Goal: Information Seeking & Learning: Learn about a topic

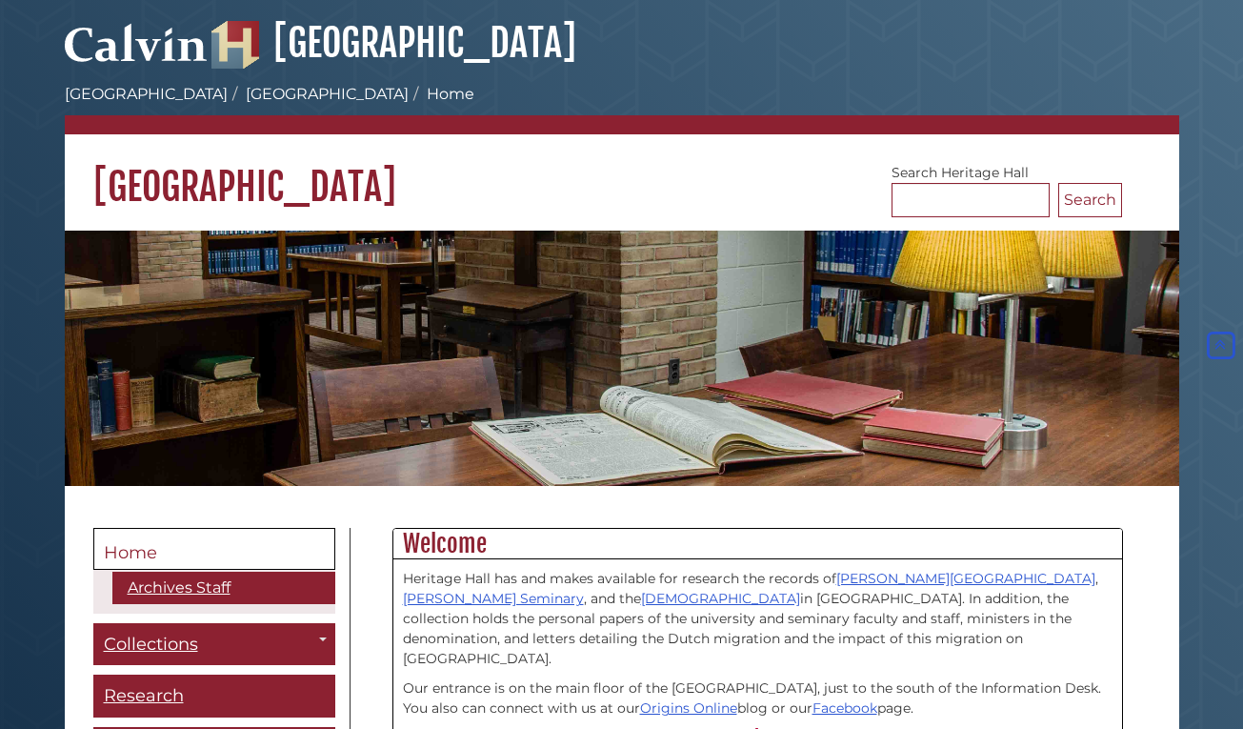
scroll to position [486, 0]
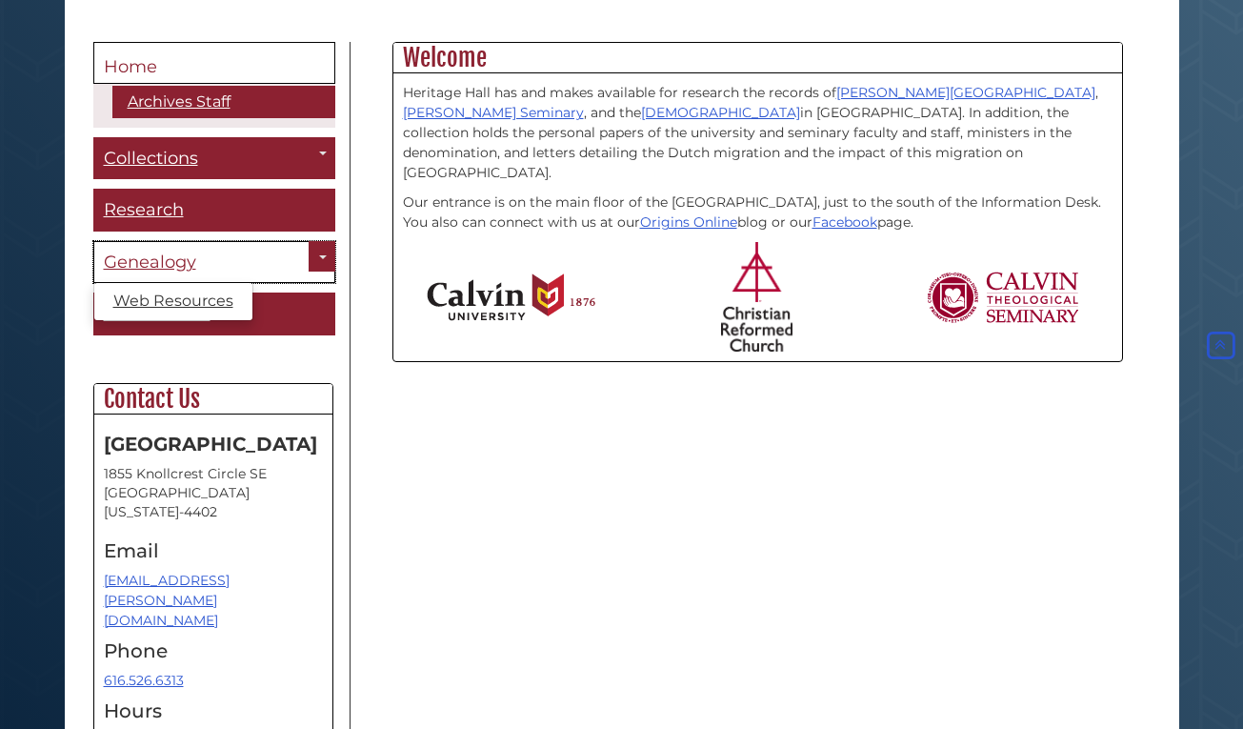
click at [170, 257] on span "Genealogy" at bounding box center [150, 261] width 92 height 21
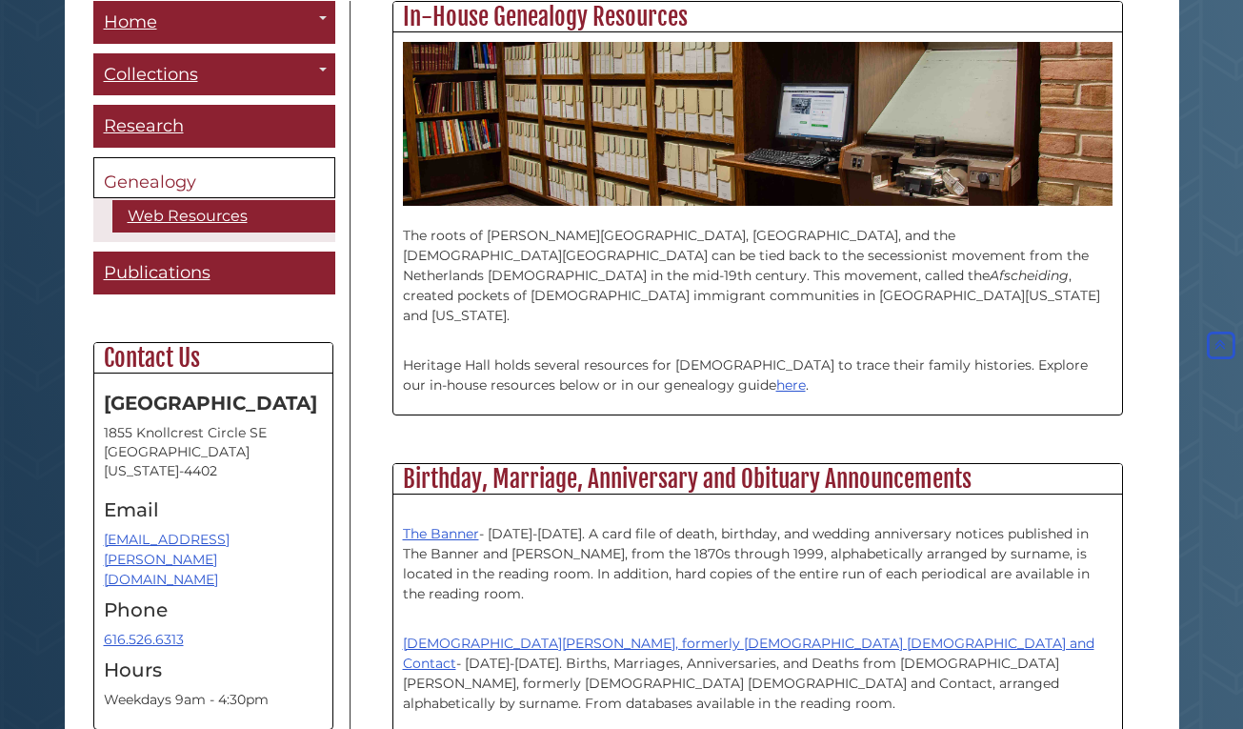
scroll to position [680, 0]
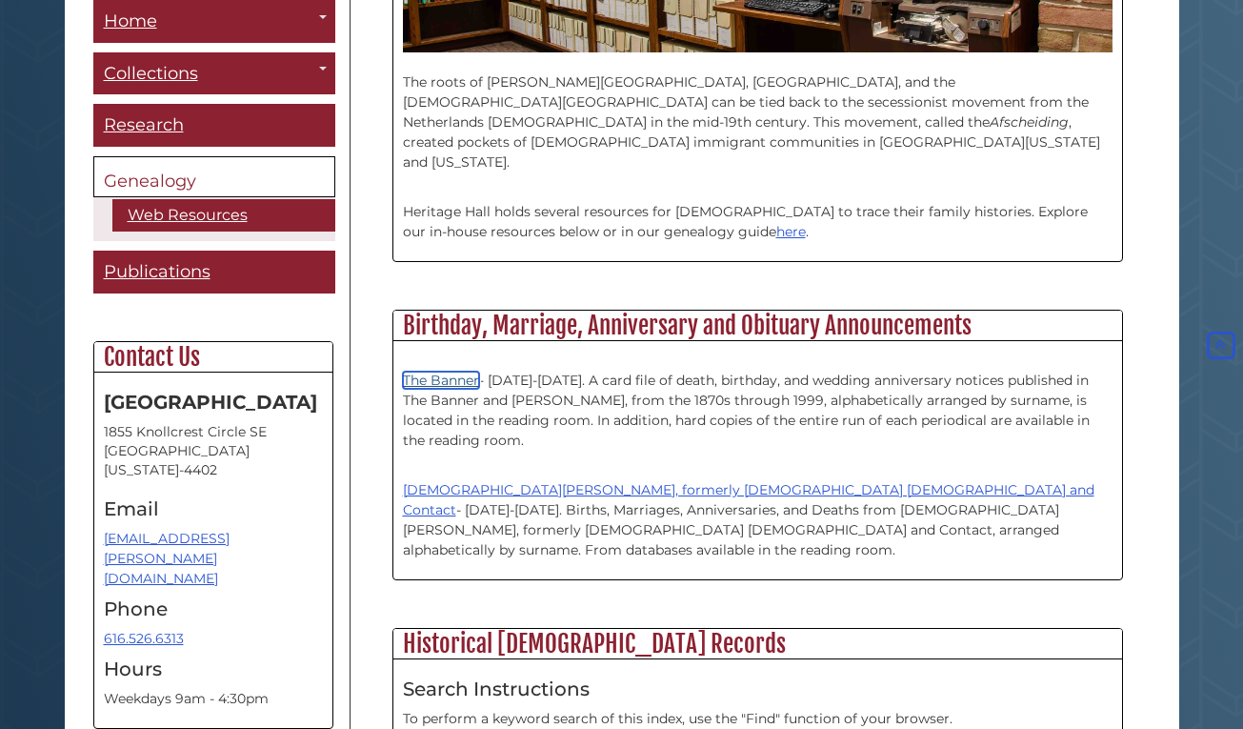
click at [465, 371] on link "The Banner" at bounding box center [441, 379] width 76 height 17
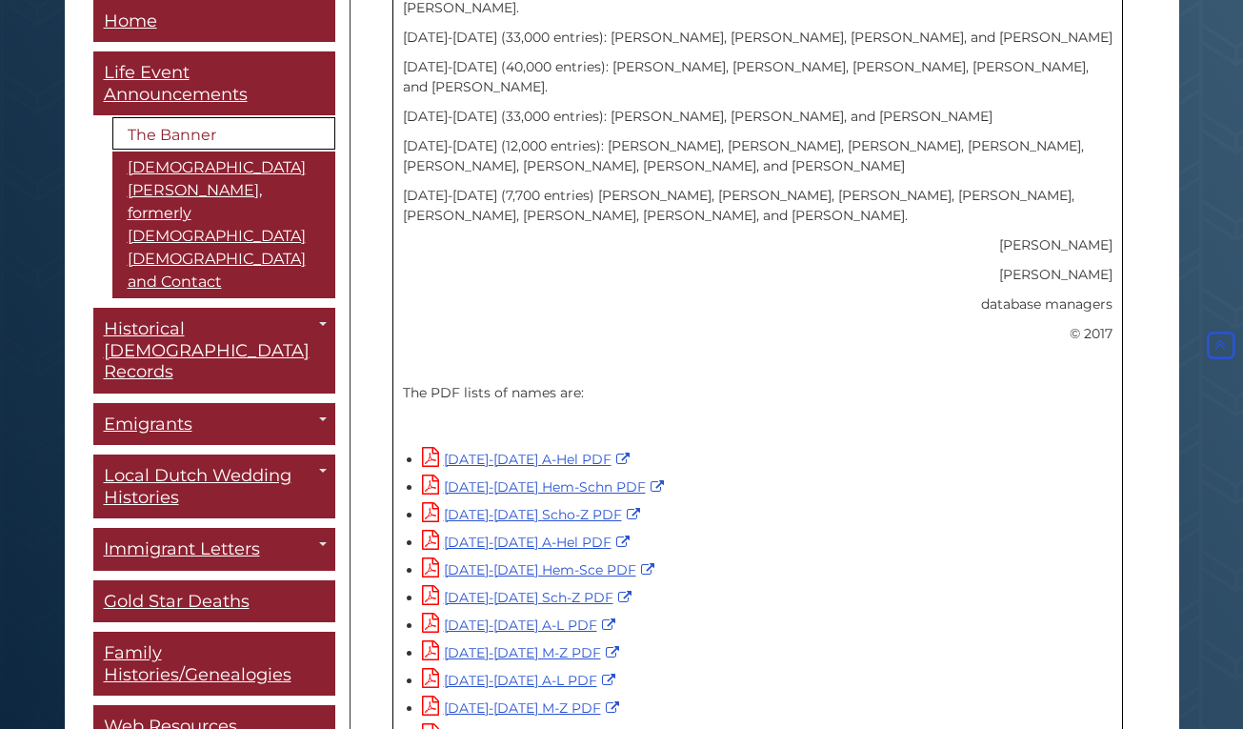
scroll to position [1069, 0]
click at [509, 477] on link "1945-1954 Hem-Schn PDF" at bounding box center [545, 485] width 247 height 17
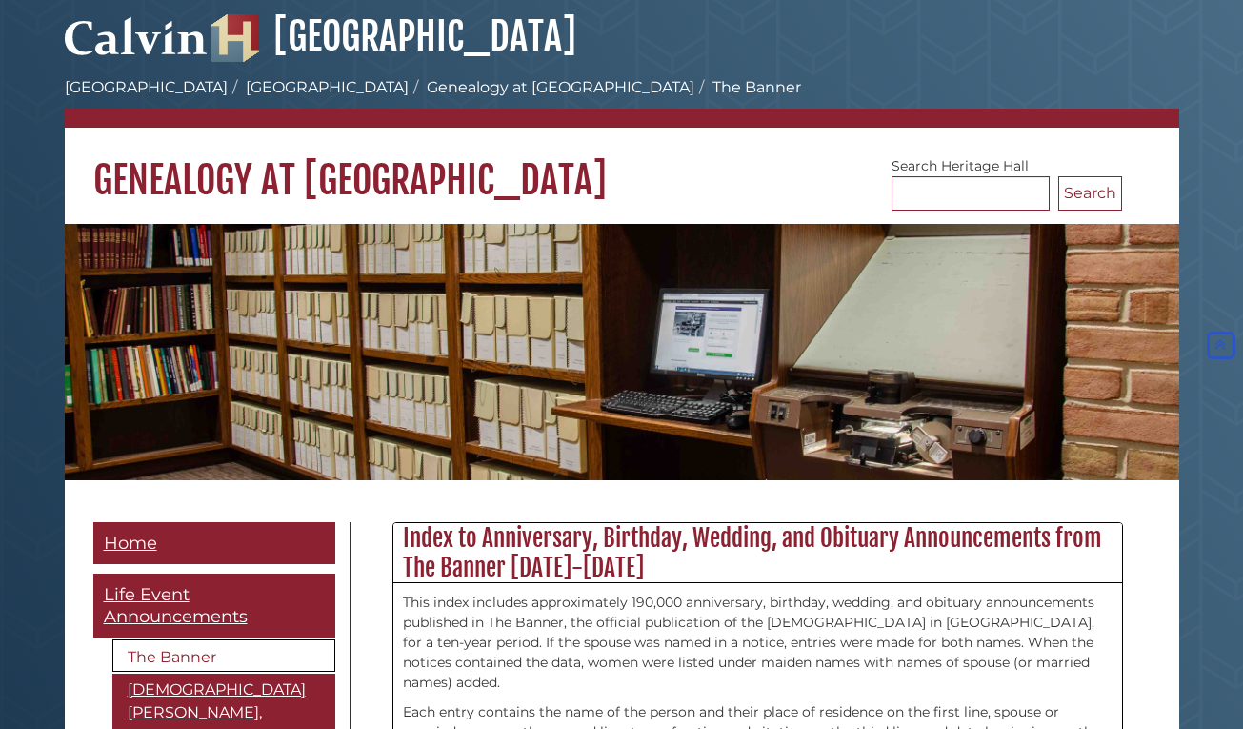
scroll to position [0, 0]
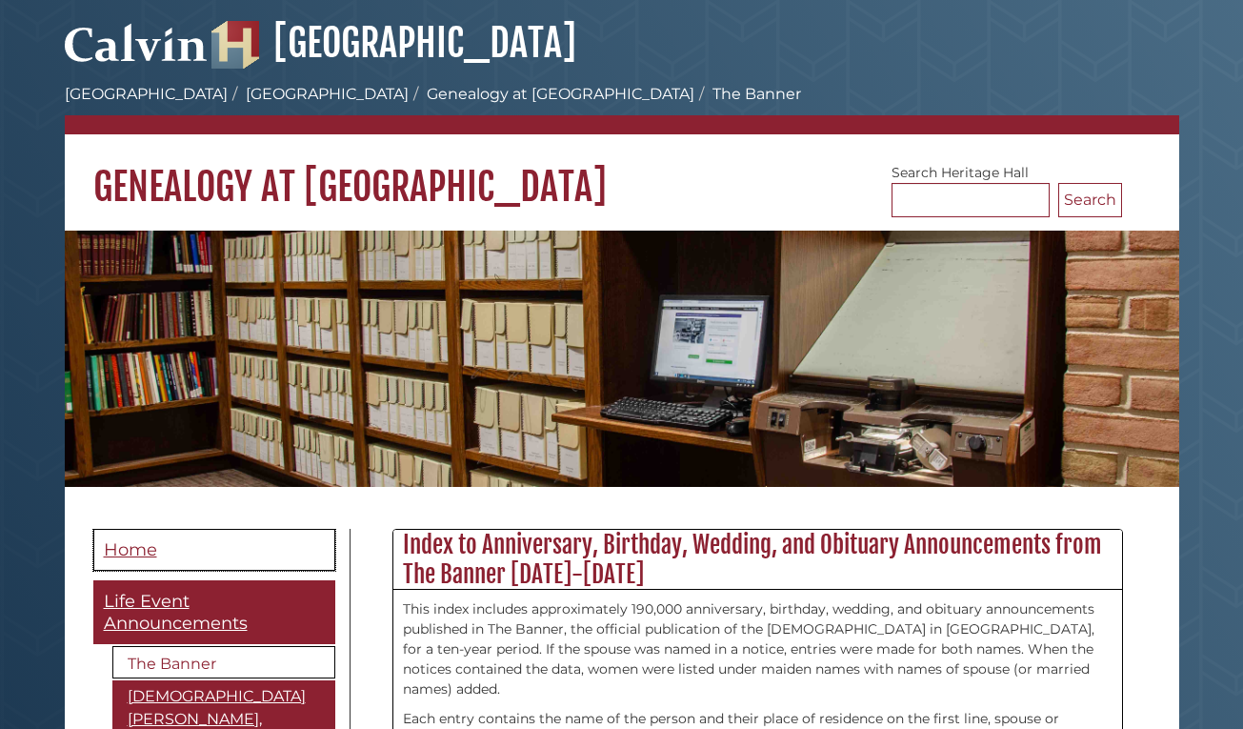
click at [108, 551] on span "Home" at bounding box center [130, 549] width 53 height 21
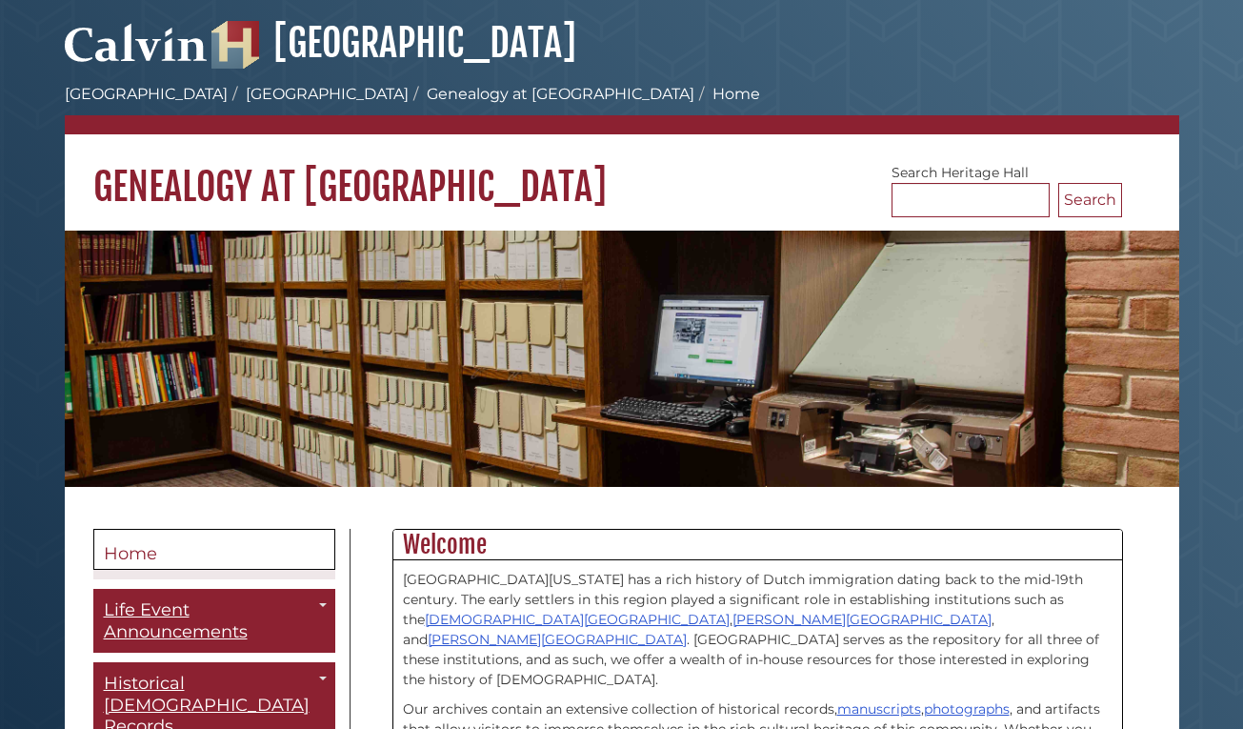
click at [672, 156] on h1 "Genealogy at [GEOGRAPHIC_DATA]" at bounding box center [622, 172] width 1114 height 76
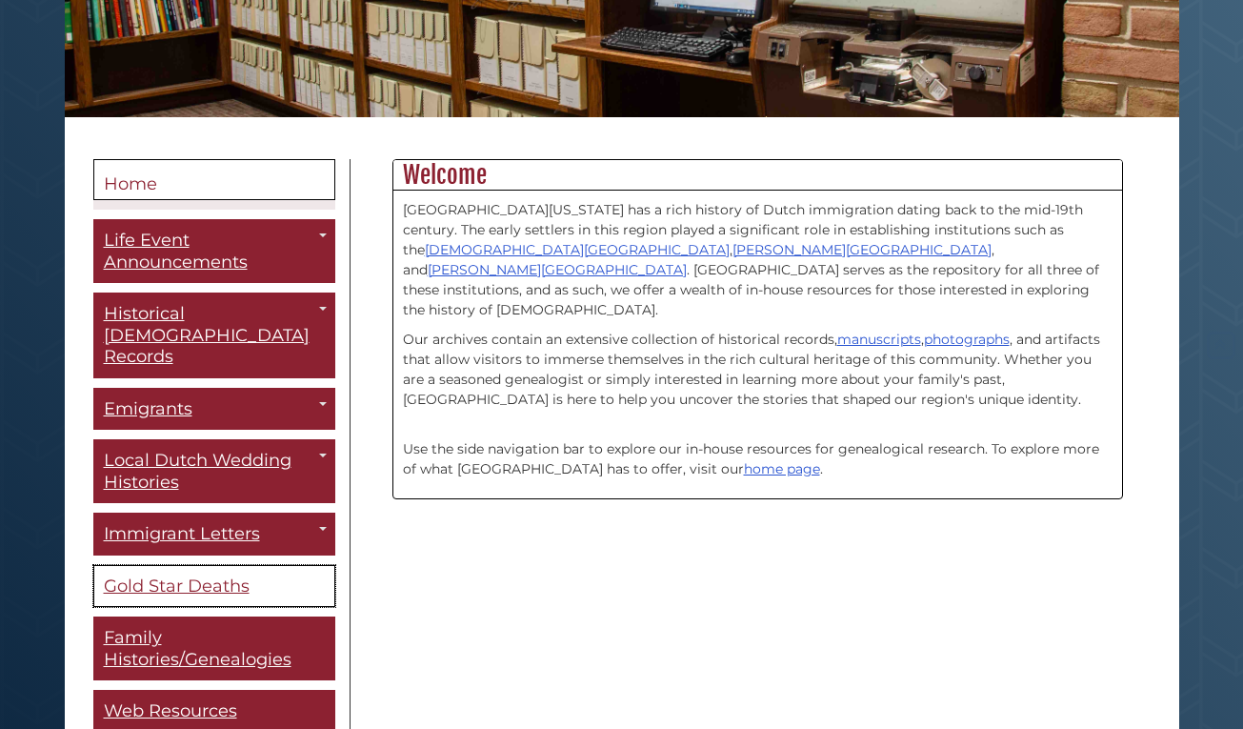
scroll to position [389, 0]
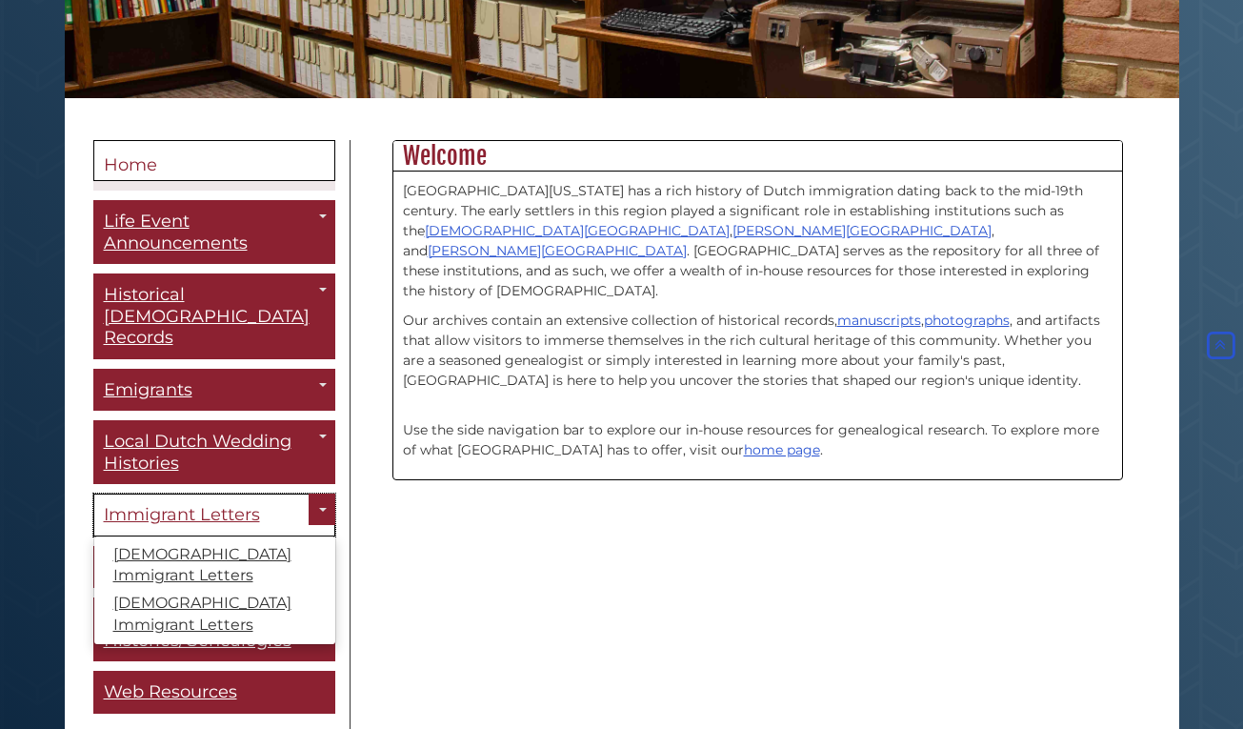
click at [177, 504] on span "Immigrant Letters" at bounding box center [182, 514] width 156 height 21
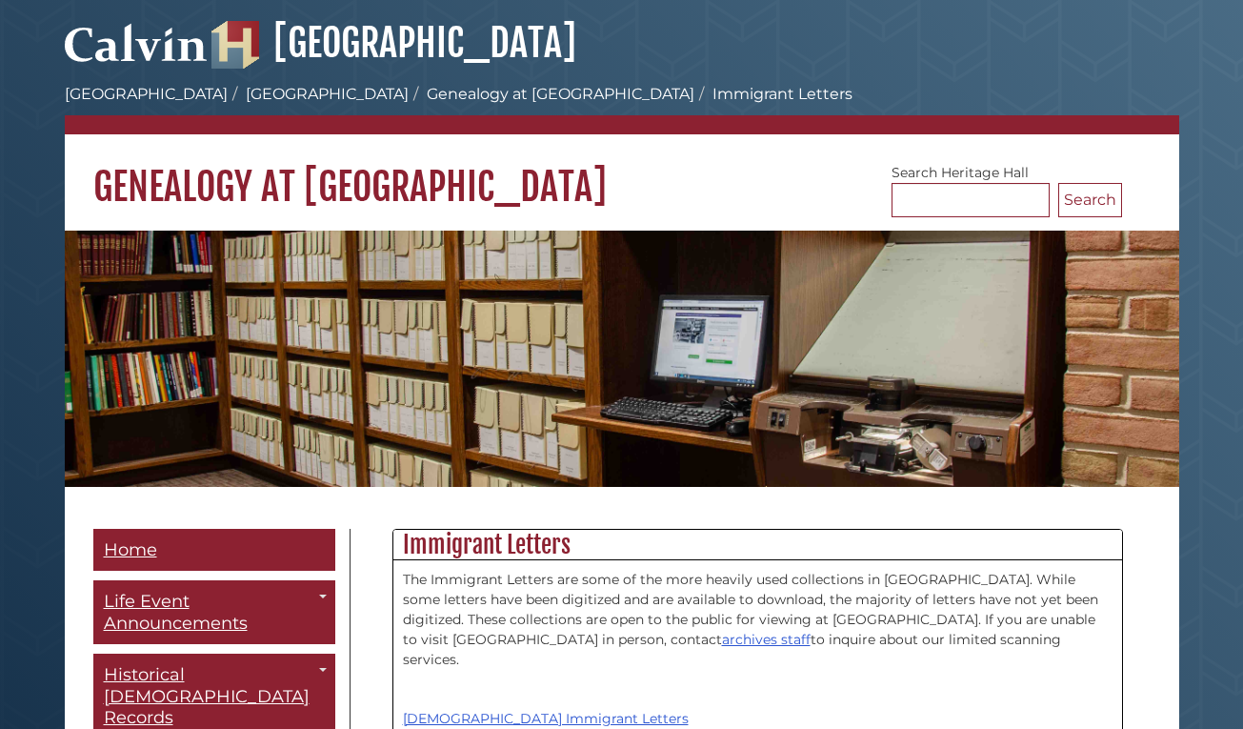
scroll to position [389, 0]
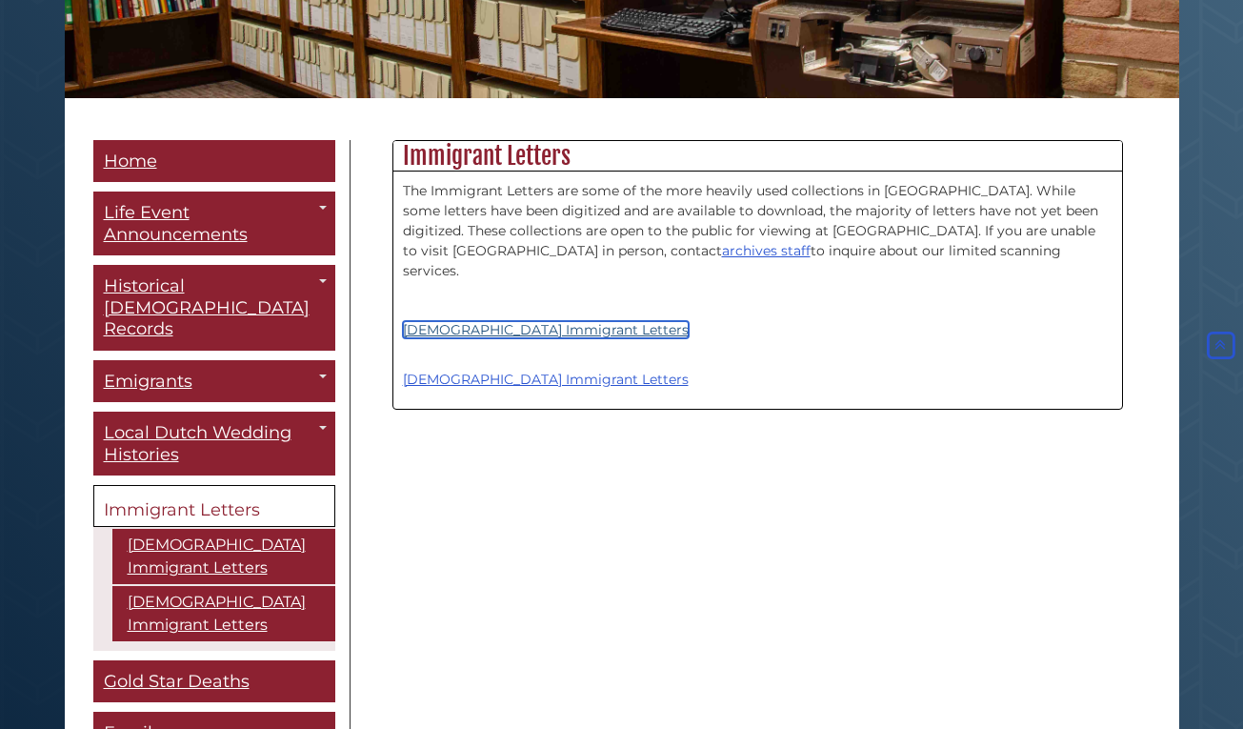
click at [511, 321] on link "[DEMOGRAPHIC_DATA] Immigrant Letters" at bounding box center [546, 329] width 286 height 17
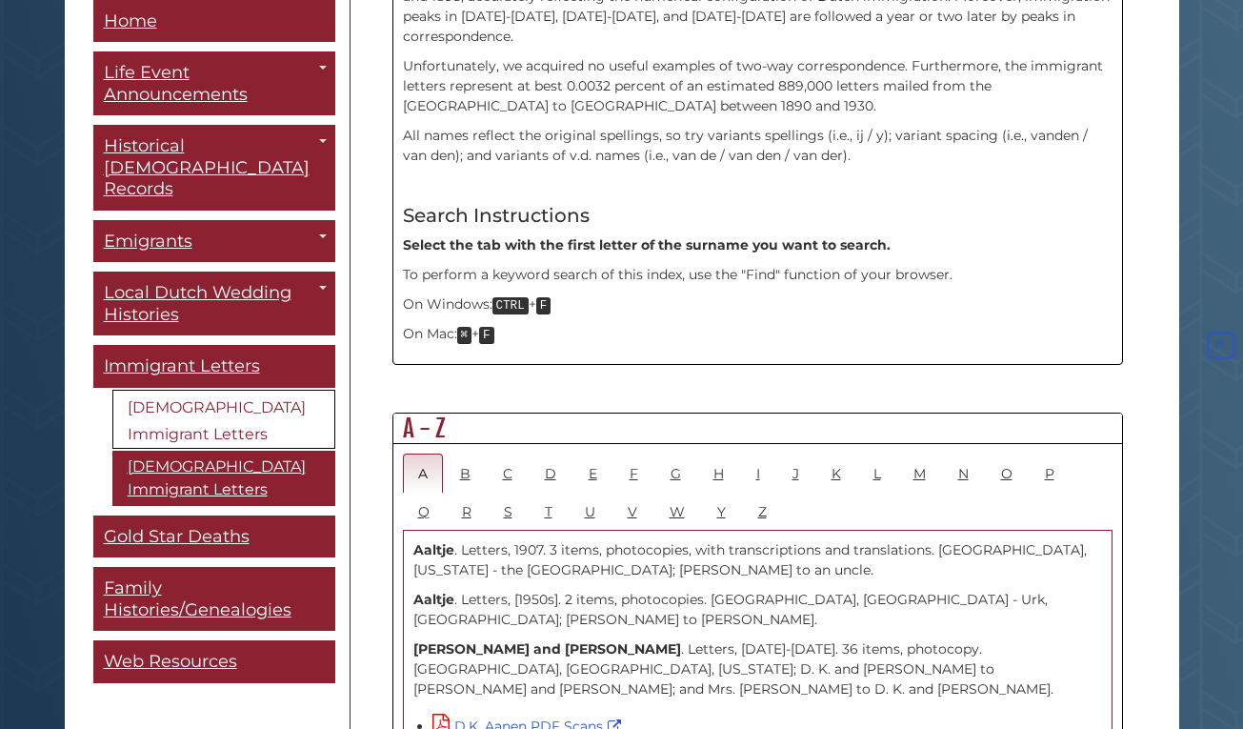
scroll to position [777, 0]
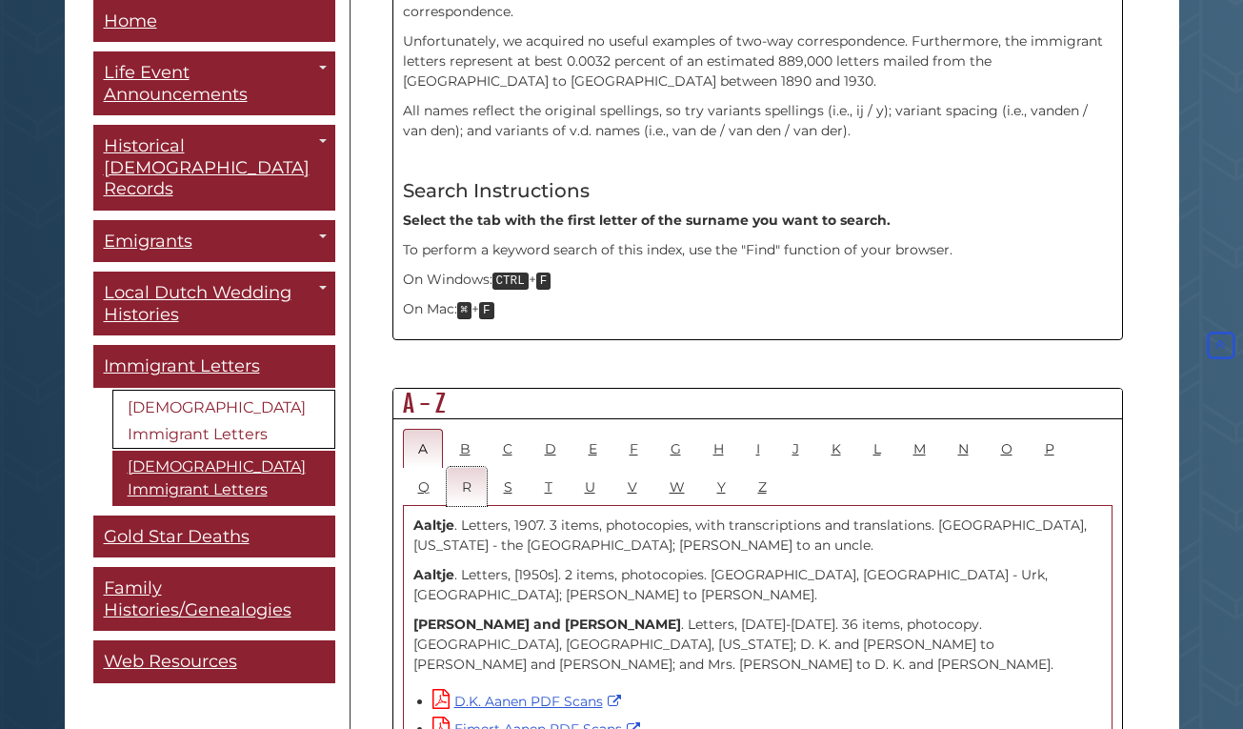
click at [456, 467] on link "R" at bounding box center [467, 486] width 40 height 39
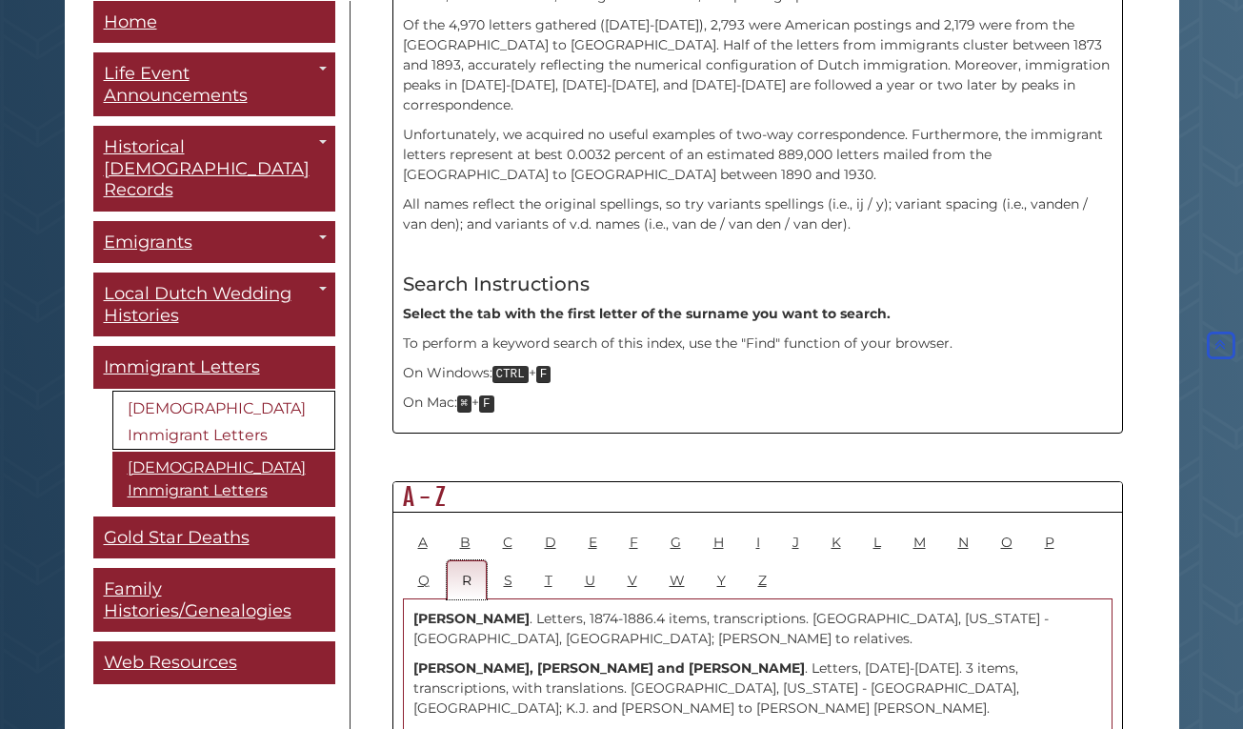
scroll to position [680, 0]
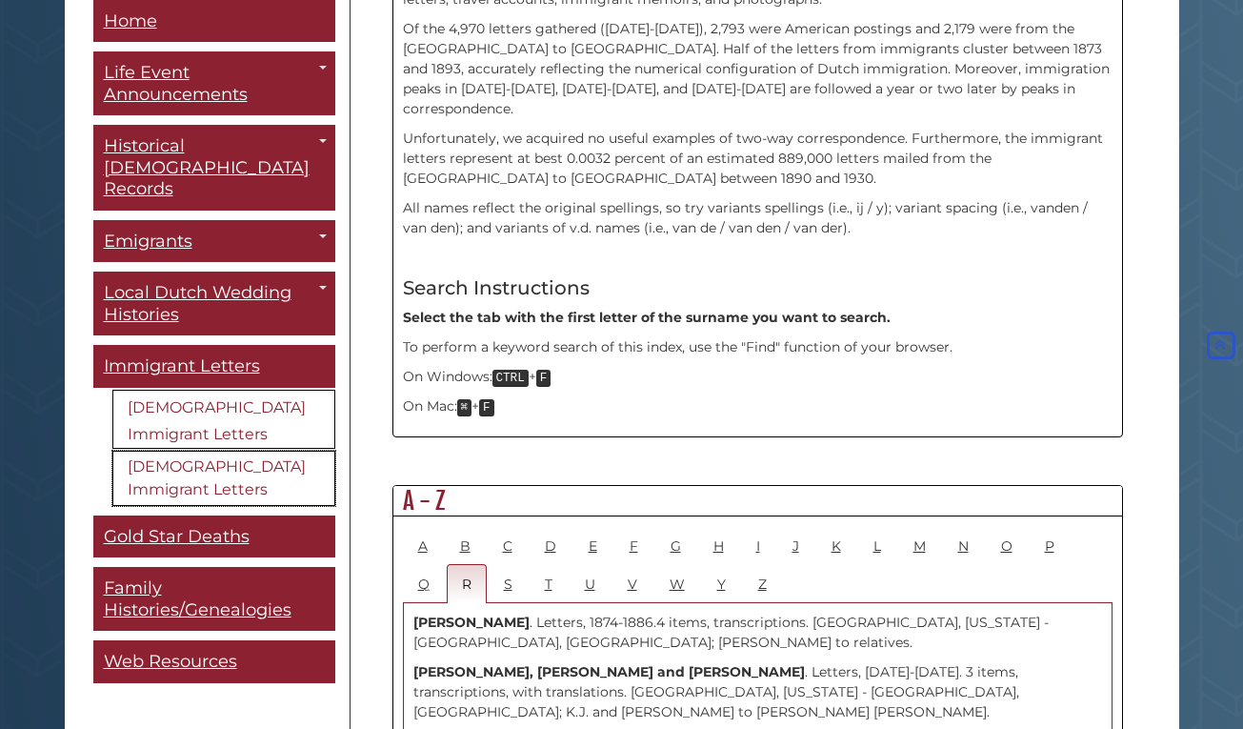
click at [185, 451] on link "[DEMOGRAPHIC_DATA] Immigrant Letters" at bounding box center [223, 478] width 223 height 55
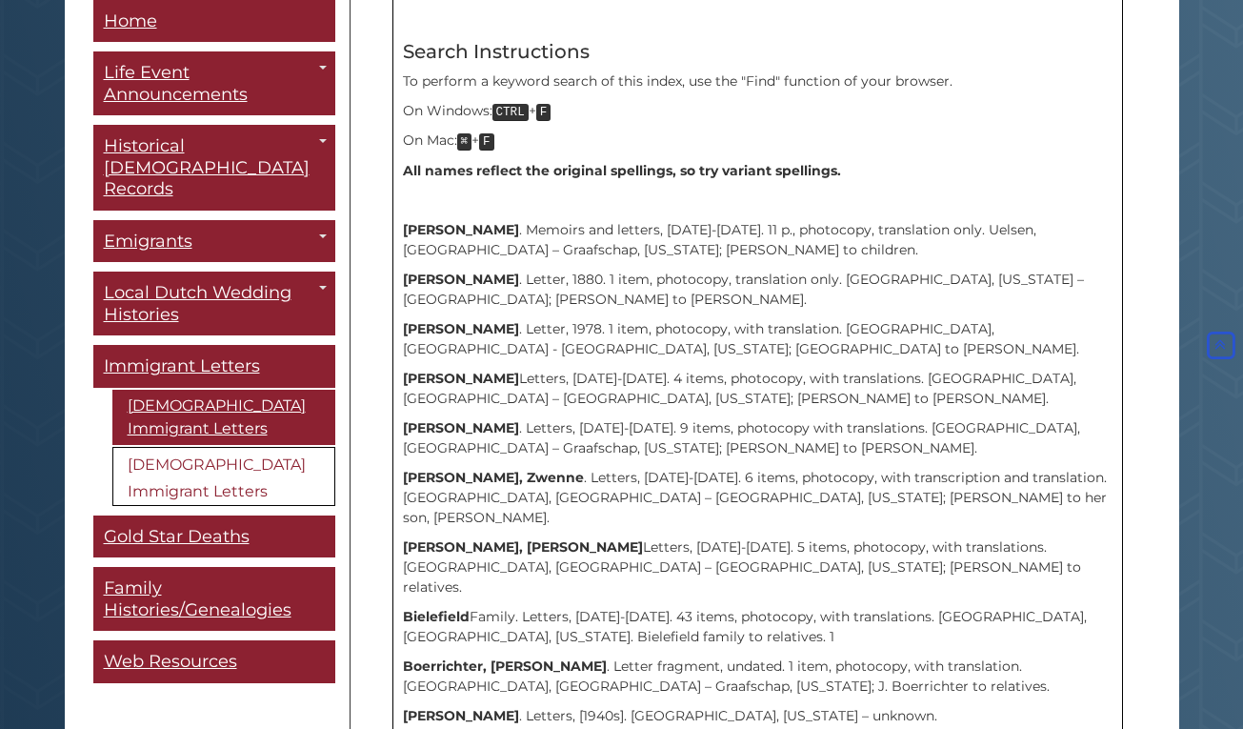
scroll to position [486, 0]
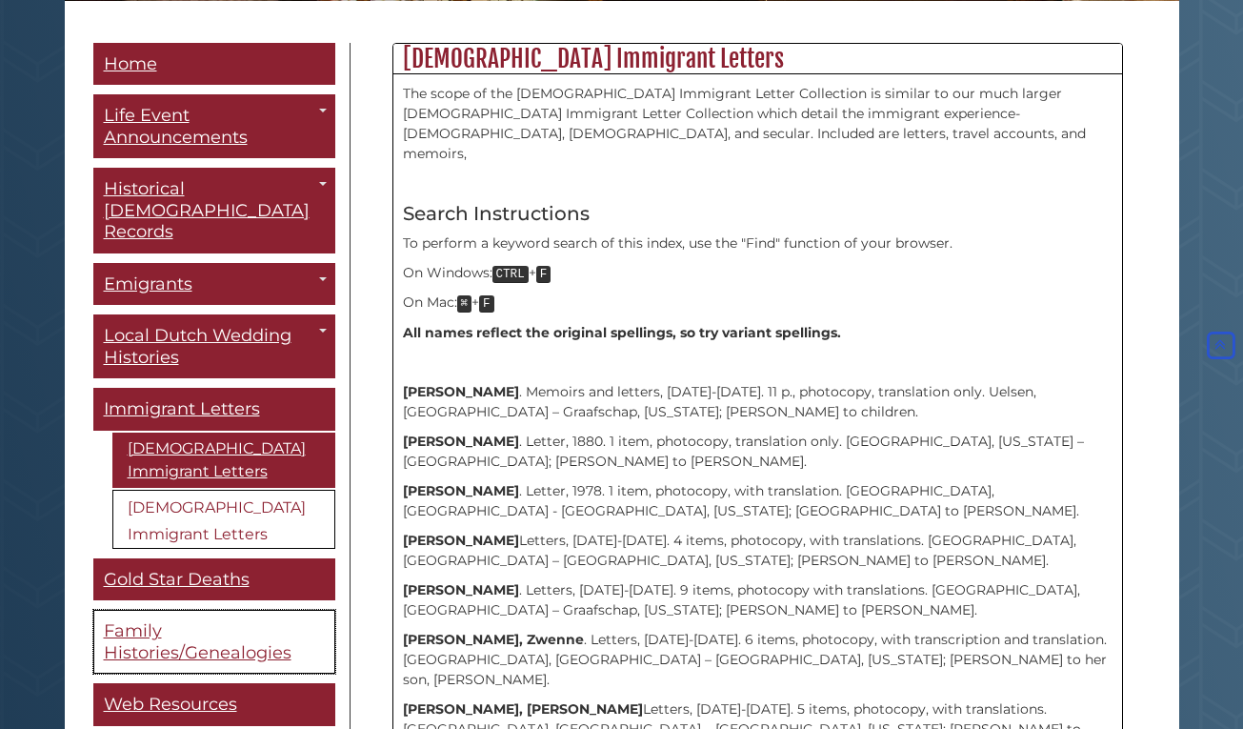
click at [157, 620] on span "Family Histories/Genealogies" at bounding box center [198, 641] width 188 height 43
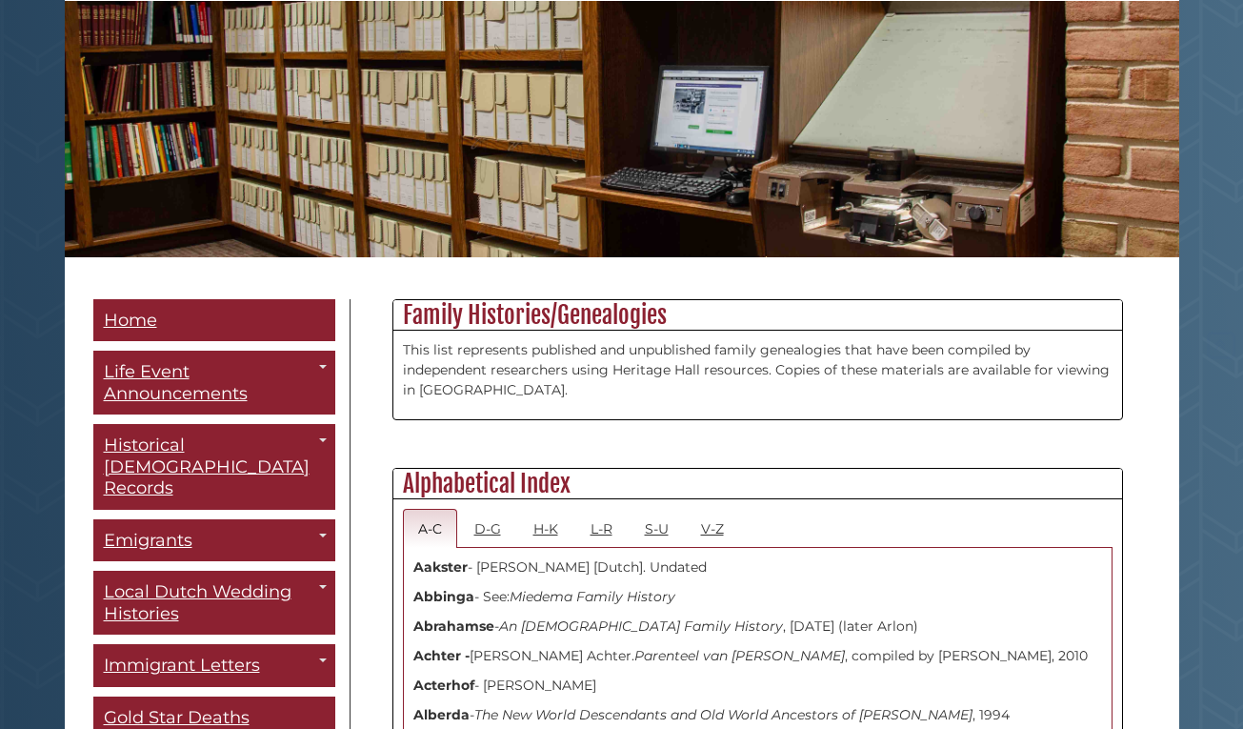
scroll to position [389, 0]
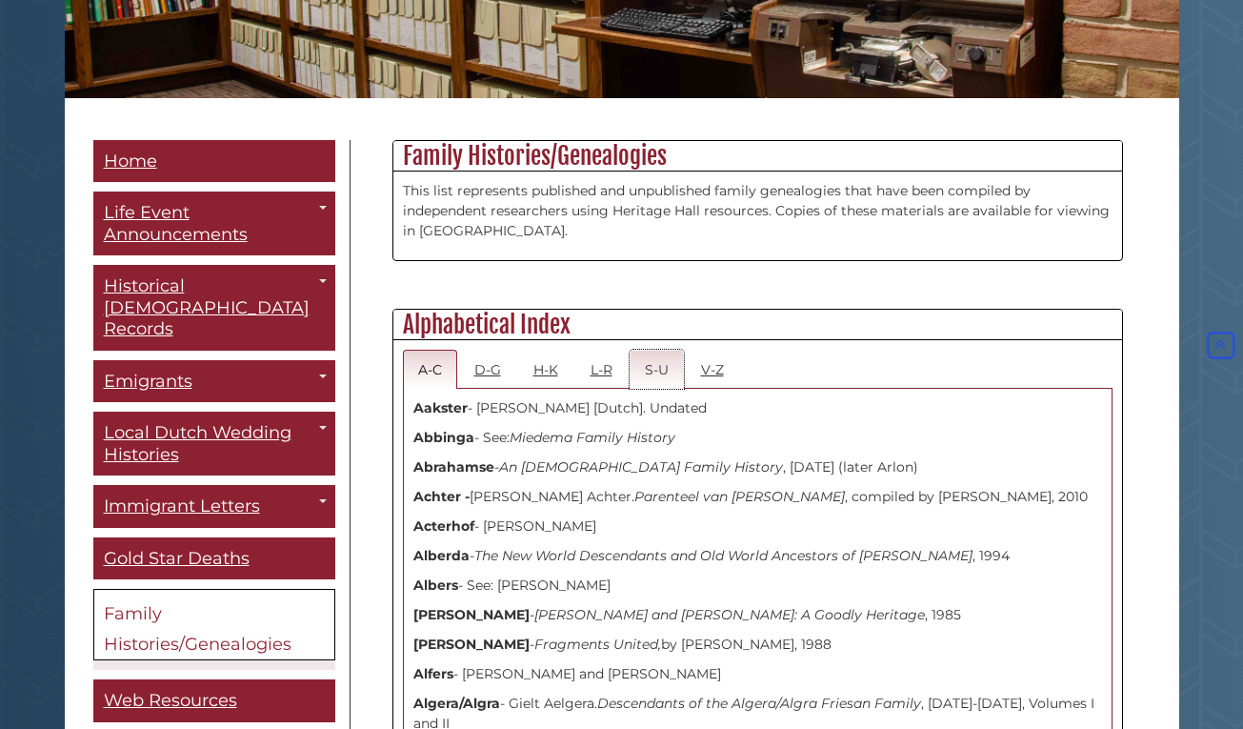
click at [646, 367] on link "S-U" at bounding box center [657, 369] width 54 height 39
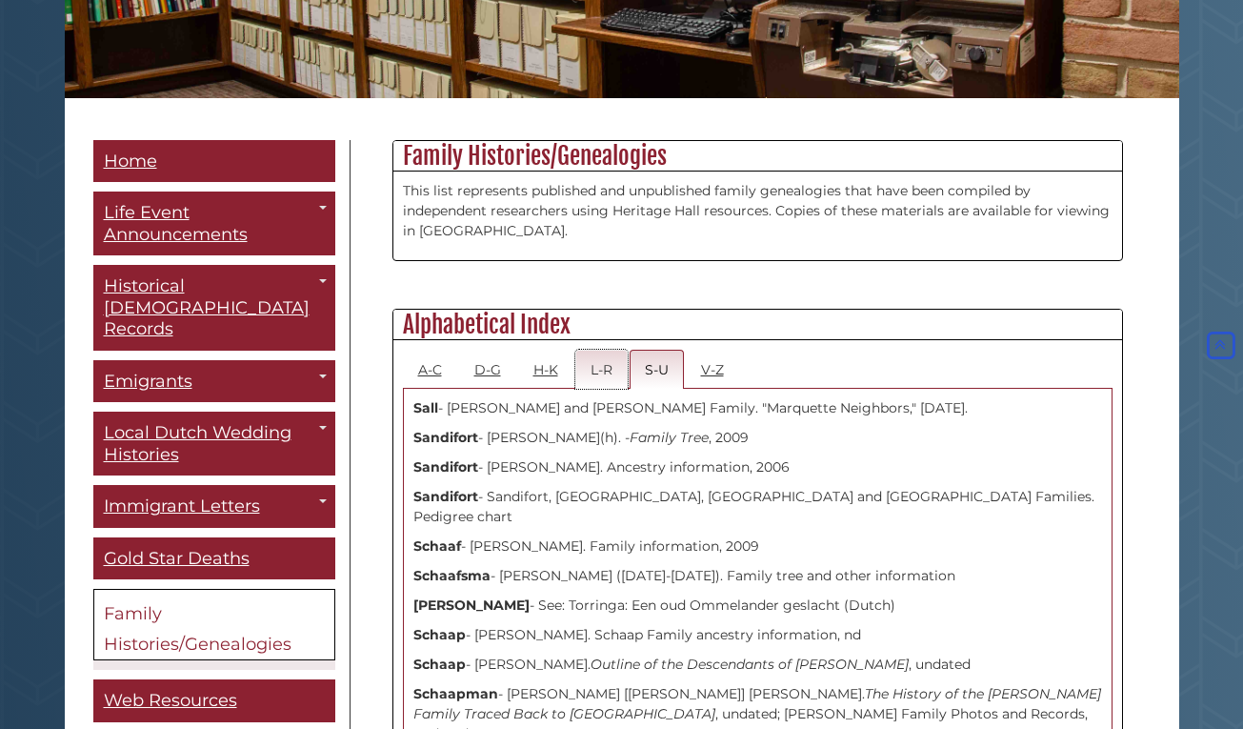
click at [604, 373] on link "L-R" at bounding box center [601, 369] width 52 height 39
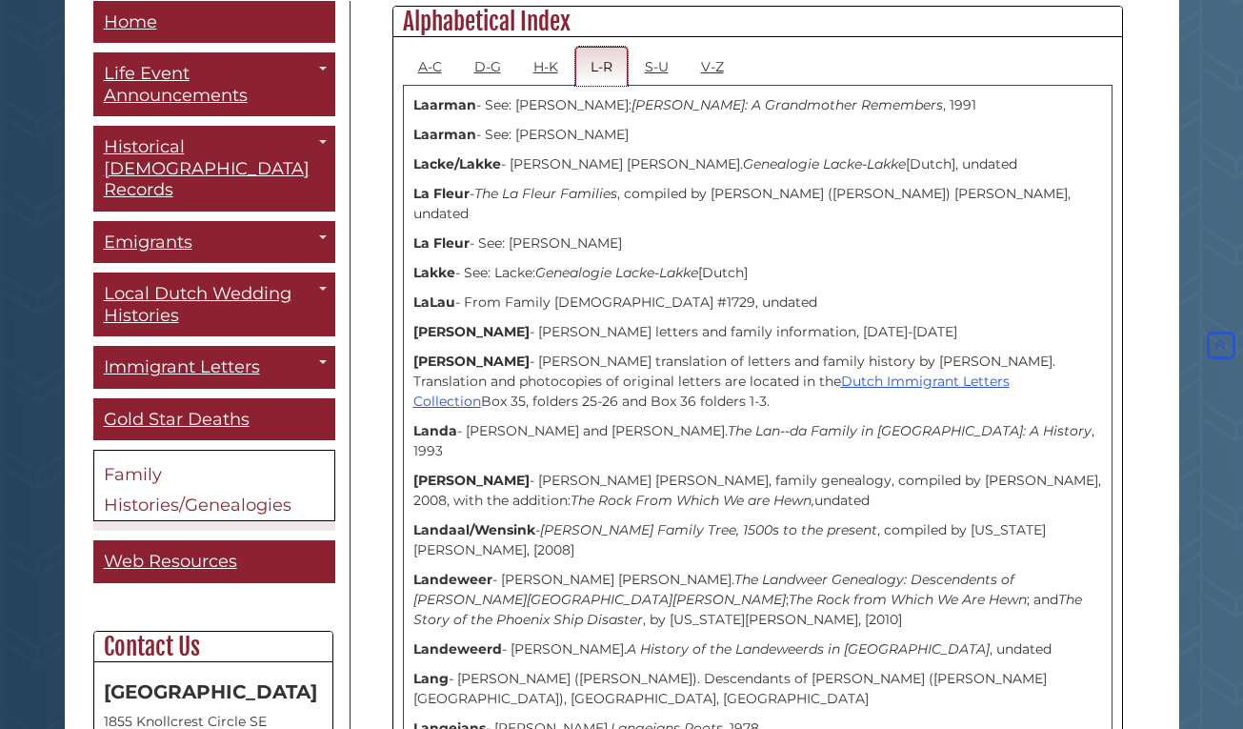
scroll to position [0, 0]
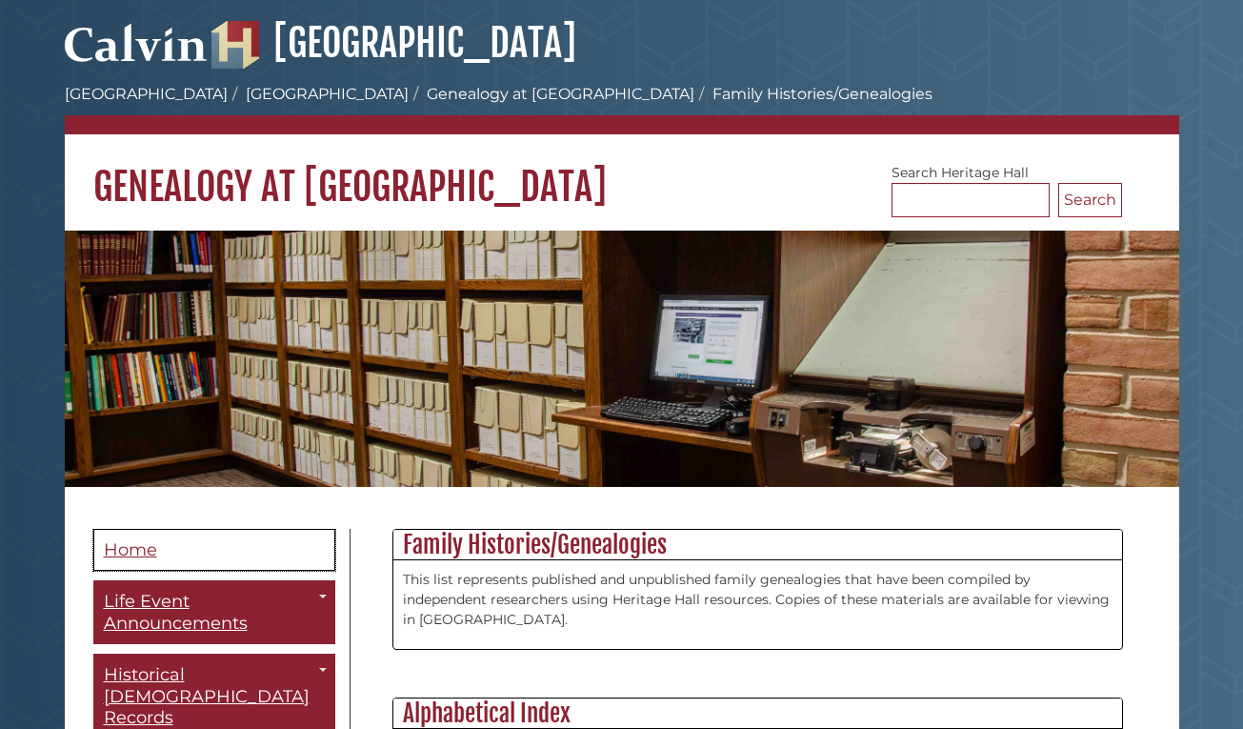
click at [119, 554] on span "Home" at bounding box center [130, 549] width 53 height 21
